Goal: Transaction & Acquisition: Purchase product/service

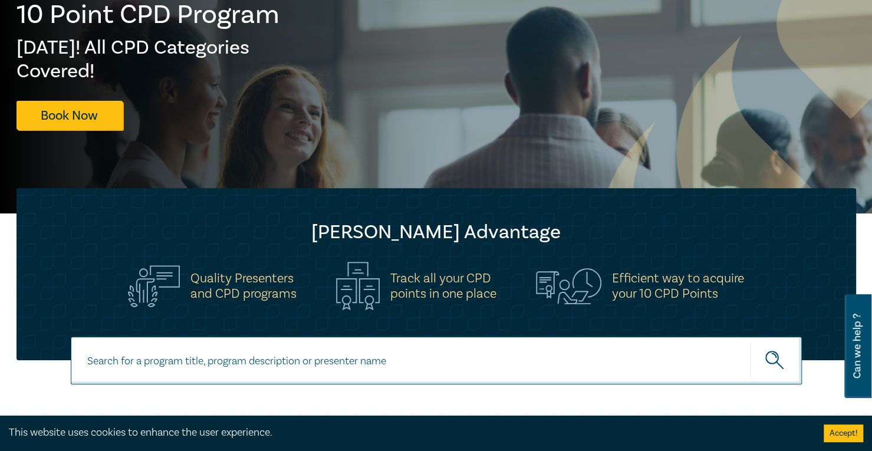
scroll to position [177, 0]
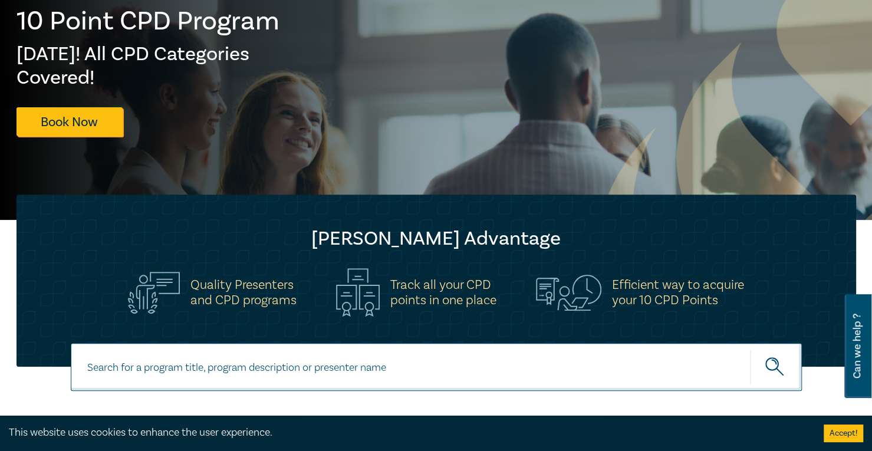
click at [306, 361] on input at bounding box center [436, 367] width 731 height 48
type input "succession"
click at [750, 349] on button "submit" at bounding box center [776, 367] width 52 height 36
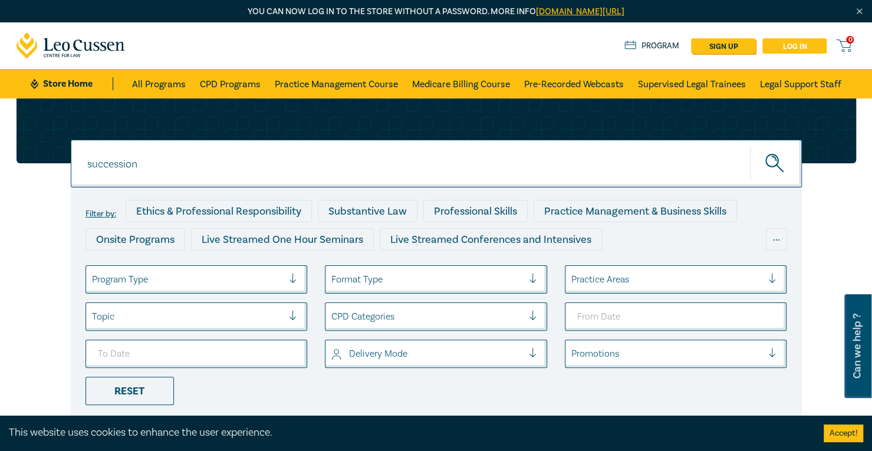
click at [809, 45] on link "Log in" at bounding box center [795, 45] width 64 height 15
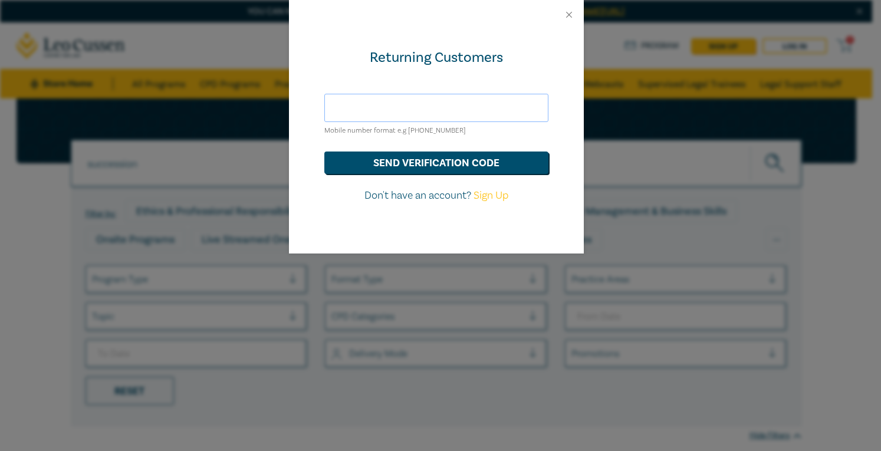
click at [415, 99] on input "text" at bounding box center [436, 108] width 224 height 28
drag, startPoint x: 418, startPoint y: 156, endPoint x: 418, endPoint y: 167, distance: 10.6
click at [418, 167] on button "send verification code" at bounding box center [436, 163] width 224 height 22
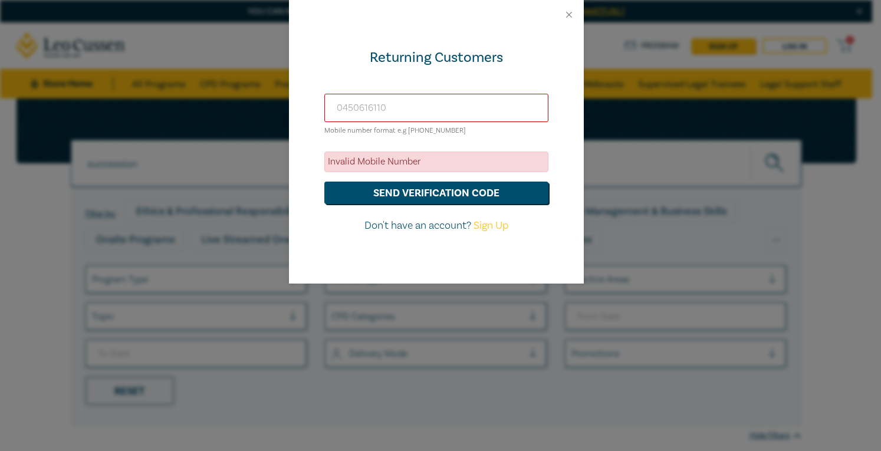
drag, startPoint x: 393, startPoint y: 109, endPoint x: 273, endPoint y: 91, distance: 122.2
click at [276, 92] on div "Returning Customers [PHONE_NUMBER] Mobile number format e.g [PHONE_NUMBER] Inva…" at bounding box center [440, 225] width 881 height 451
click at [483, 192] on button "send verification code" at bounding box center [436, 193] width 224 height 22
type input "[PHONE_NUMBER]"
click at [411, 198] on button "send verification code" at bounding box center [436, 193] width 224 height 22
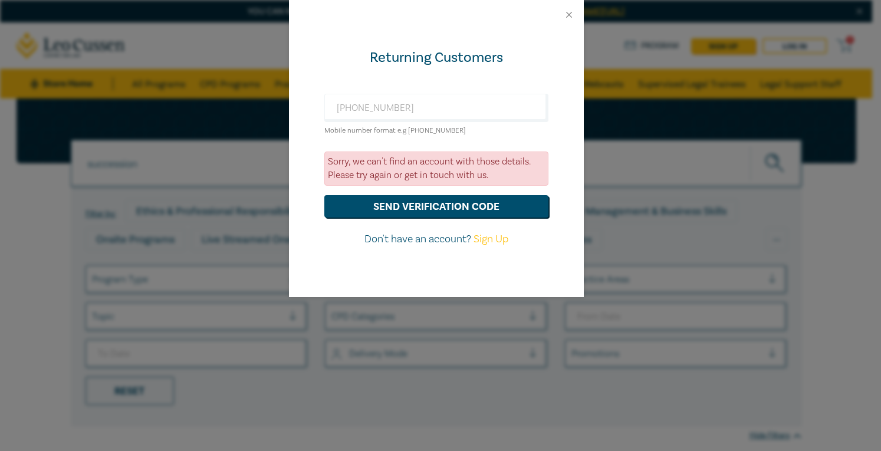
click at [565, 9] on div at bounding box center [436, 14] width 295 height 29
click at [576, 18] on div at bounding box center [436, 14] width 295 height 29
click at [567, 12] on button "Close" at bounding box center [569, 14] width 11 height 11
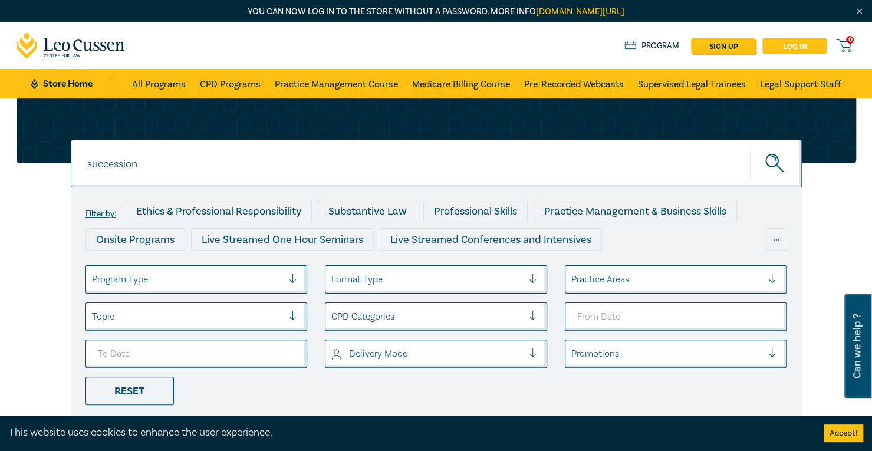
click at [794, 45] on link "Log in" at bounding box center [795, 45] width 64 height 15
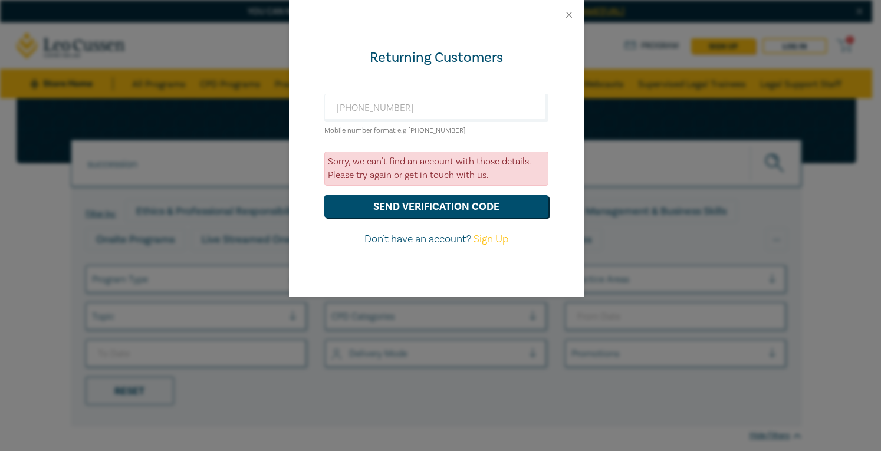
click at [493, 239] on link "Sign Up" at bounding box center [491, 239] width 35 height 14
select select "AU"
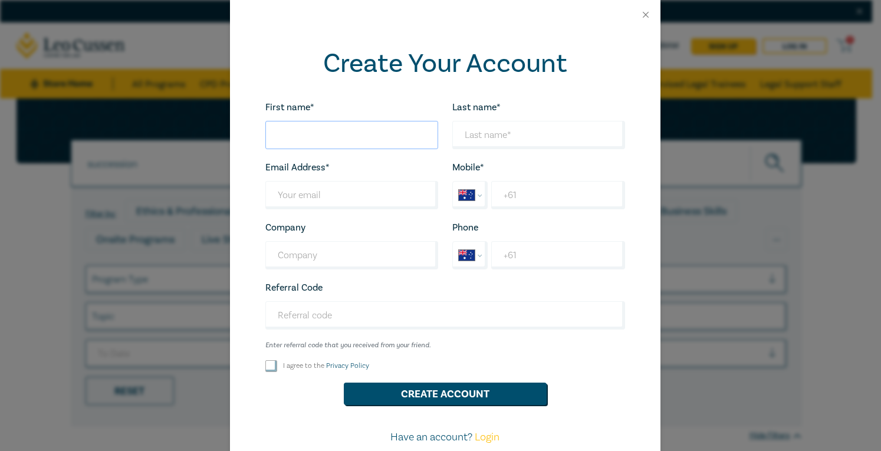
click at [344, 124] on input "First name*" at bounding box center [351, 135] width 173 height 28
type input "Sukanya"
type input "[PERSON_NAME]"
type input "[EMAIL_ADDRESS][DOMAIN_NAME]"
type input "[PHONE_NUMBER]"
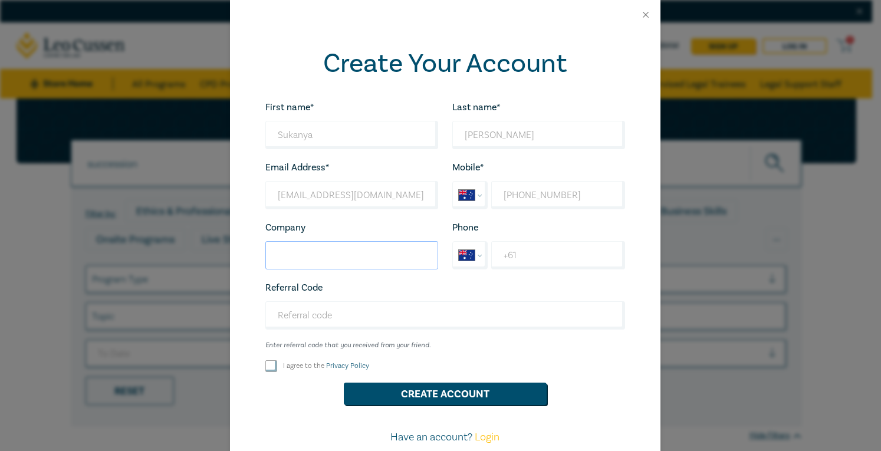
click at [322, 248] on input "Company" at bounding box center [351, 255] width 173 height 28
type input "[PERSON_NAME] Law"
click at [527, 254] on input "+61" at bounding box center [557, 255] width 133 height 28
type input "[PHONE_NUMBER]"
click at [350, 318] on input "Referral Code" at bounding box center [445, 315] width 360 height 28
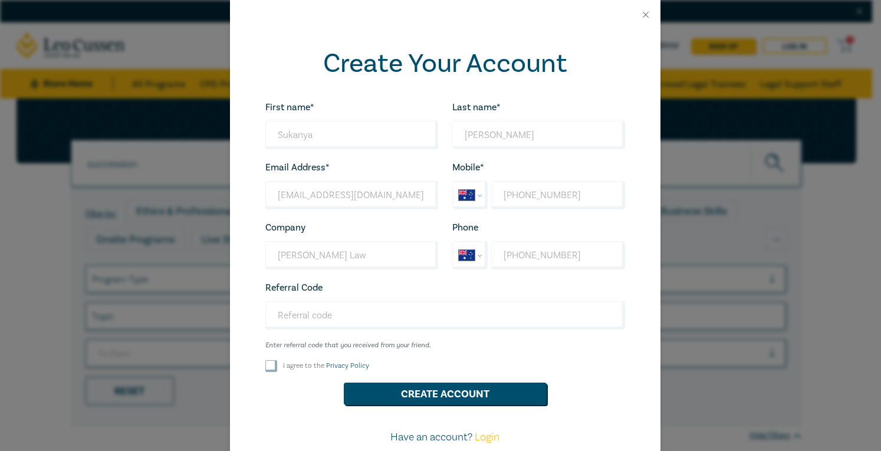
click at [269, 366] on input "I agree to the Privacy Policy" at bounding box center [271, 366] width 12 height 12
checkbox input "true"
click at [383, 396] on button "Create Account" at bounding box center [445, 394] width 203 height 22
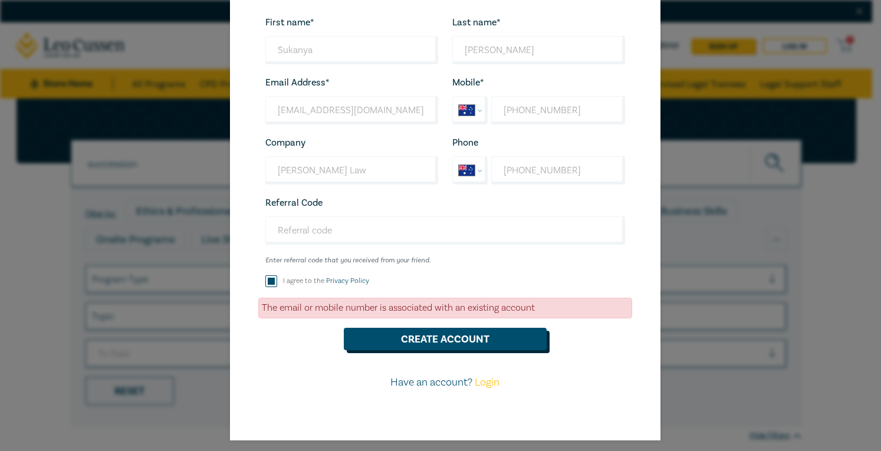
scroll to position [90, 0]
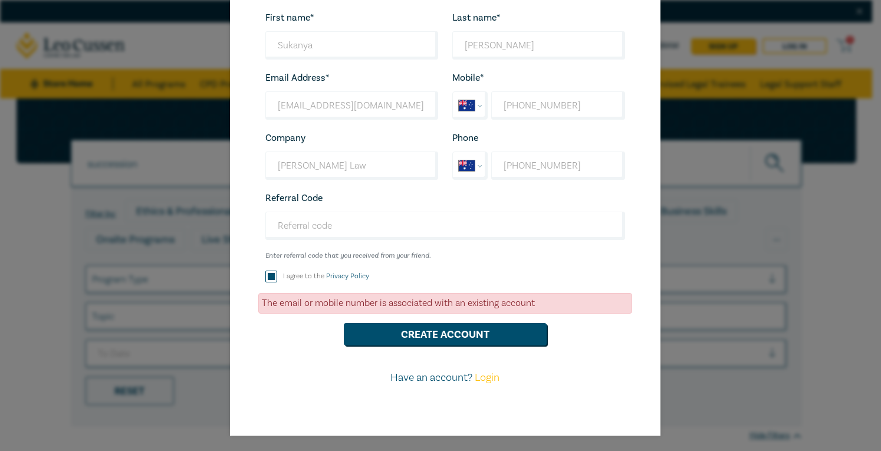
click at [489, 379] on link "Login" at bounding box center [487, 378] width 25 height 14
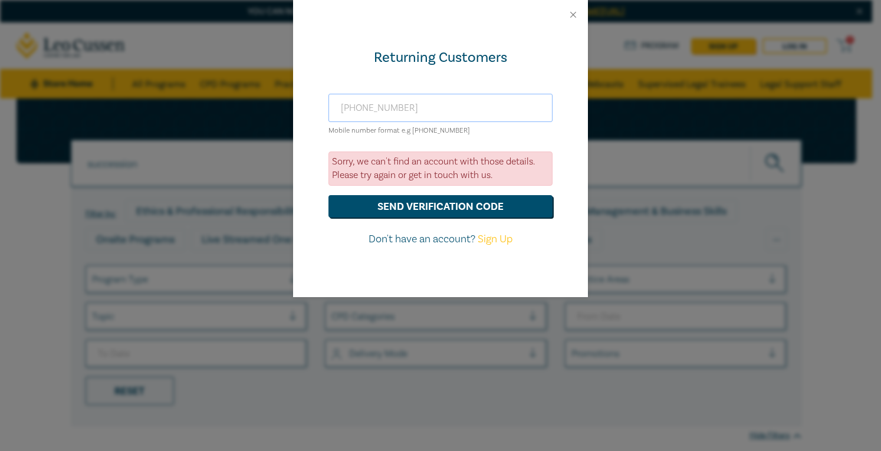
click at [433, 111] on input "[PHONE_NUMBER]" at bounding box center [441, 108] width 224 height 28
click at [355, 109] on input "[PHONE_NUMBER]" at bounding box center [441, 108] width 224 height 28
type input "[PHONE_NUMBER]"
click at [493, 212] on button "send verification code" at bounding box center [441, 206] width 224 height 22
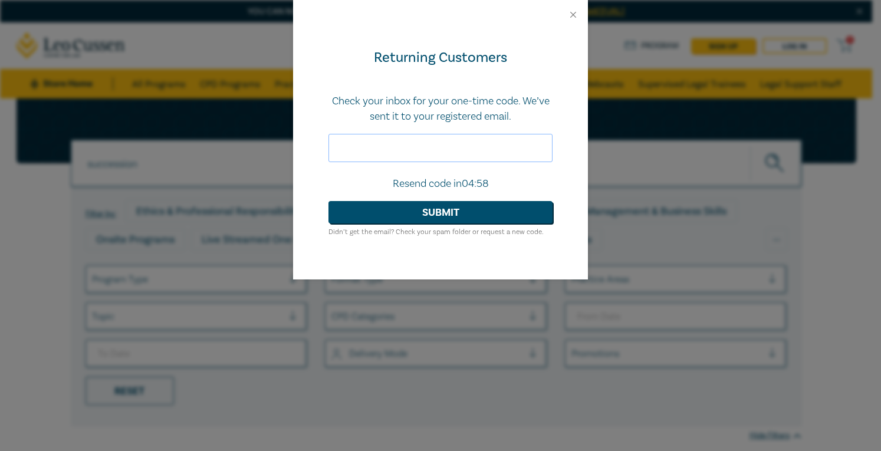
click at [445, 155] on input "text" at bounding box center [441, 148] width 224 height 28
paste input "799200"
type input "799200"
click at [413, 209] on button "Submit" at bounding box center [441, 212] width 224 height 22
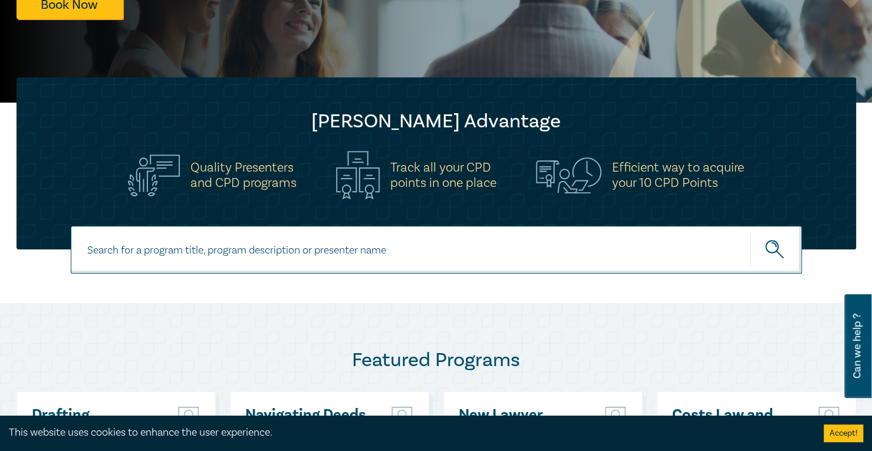
scroll to position [295, 0]
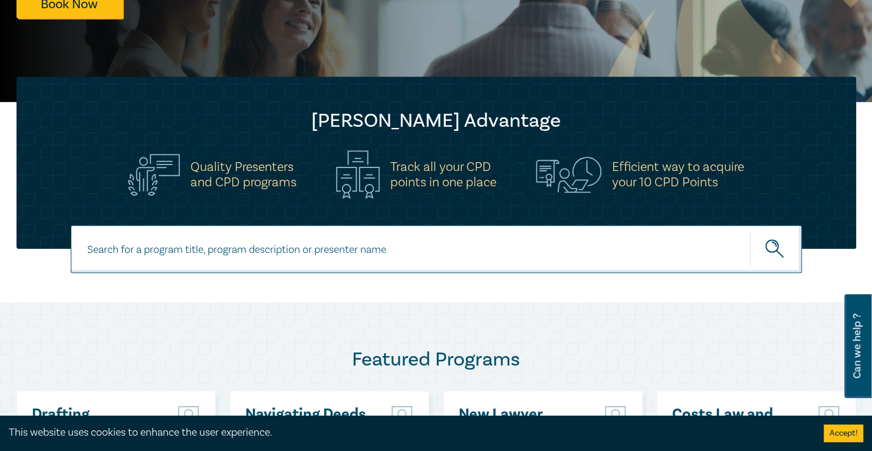
click at [271, 252] on input at bounding box center [436, 249] width 731 height 48
type input "succession"
click at [779, 237] on button "submit" at bounding box center [776, 249] width 52 height 36
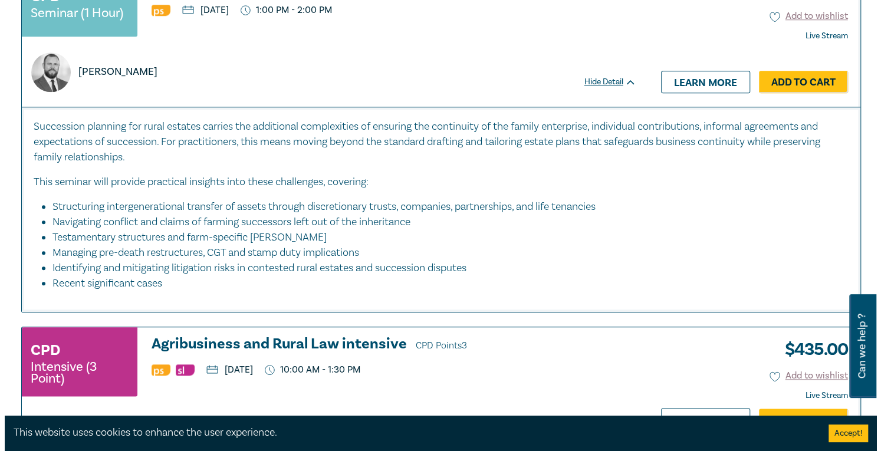
scroll to position [590, 0]
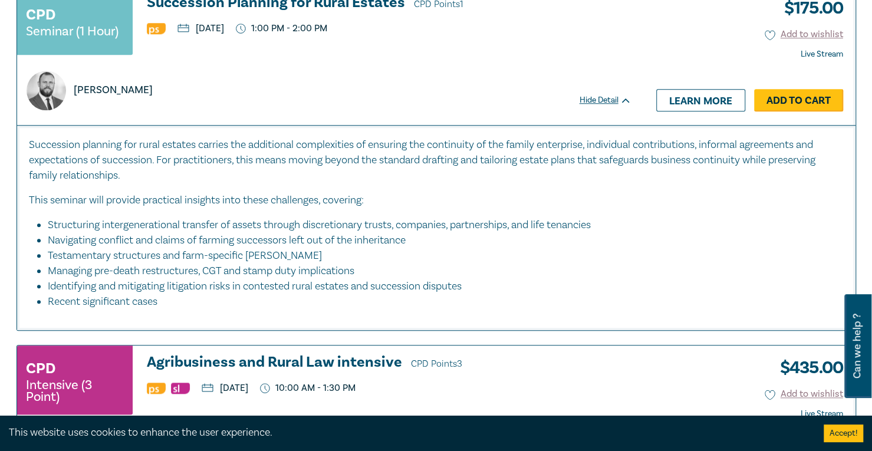
click at [793, 99] on link "Add to Cart" at bounding box center [798, 100] width 89 height 22
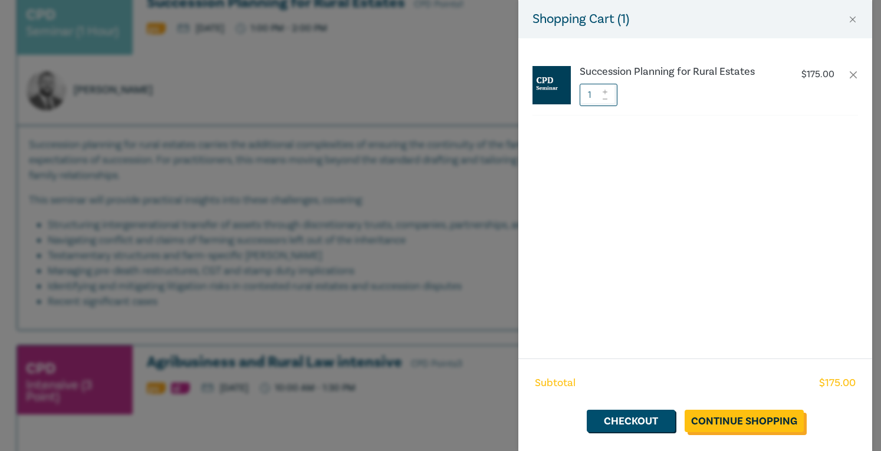
click at [718, 418] on link "Continue Shopping" at bounding box center [744, 421] width 119 height 22
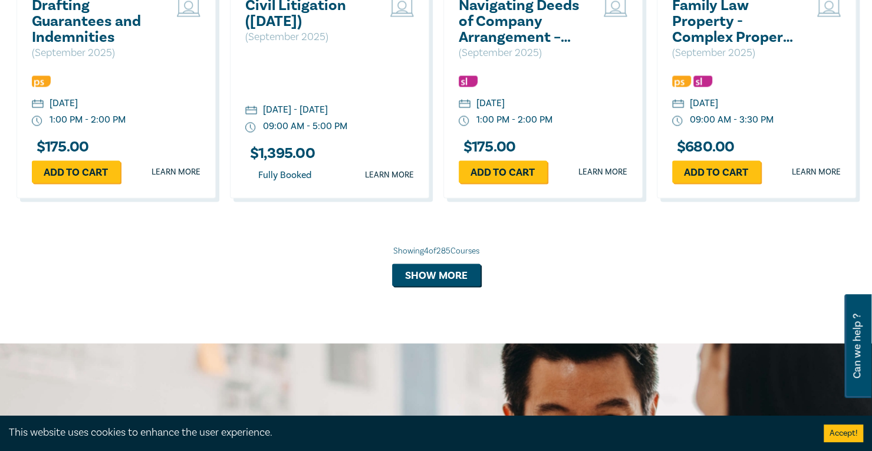
scroll to position [1062, 0]
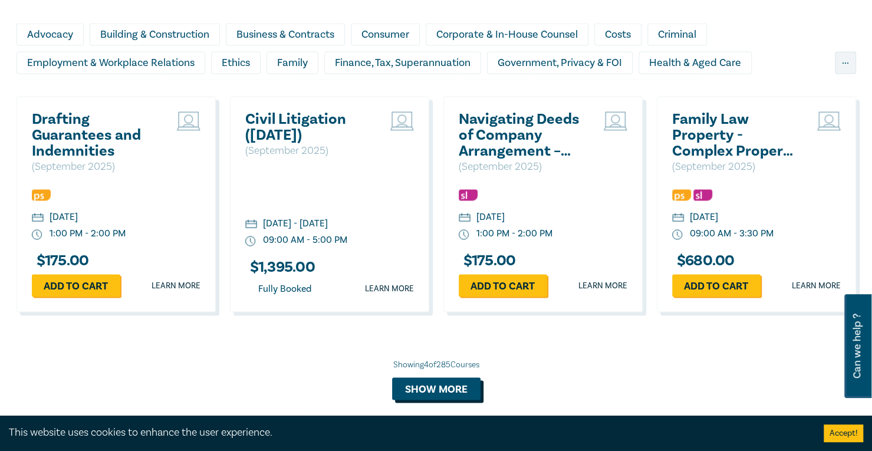
click at [434, 386] on button "Show more" at bounding box center [436, 389] width 88 height 22
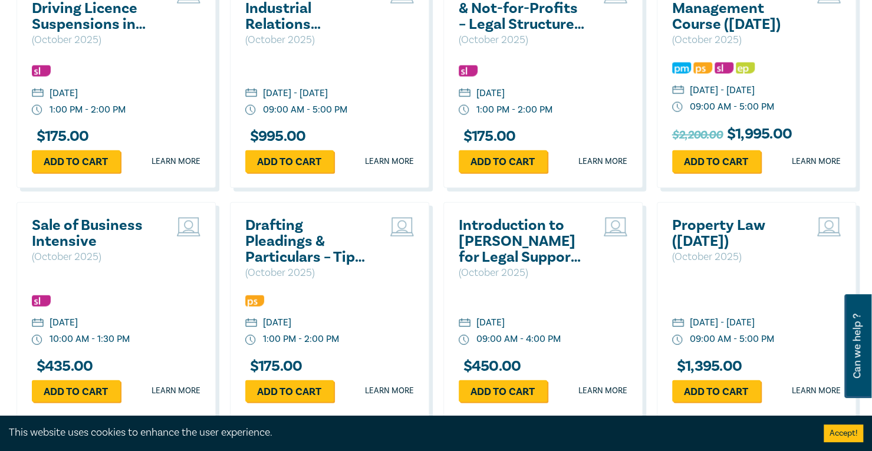
scroll to position [1652, 0]
